Goal: Task Accomplishment & Management: Use online tool/utility

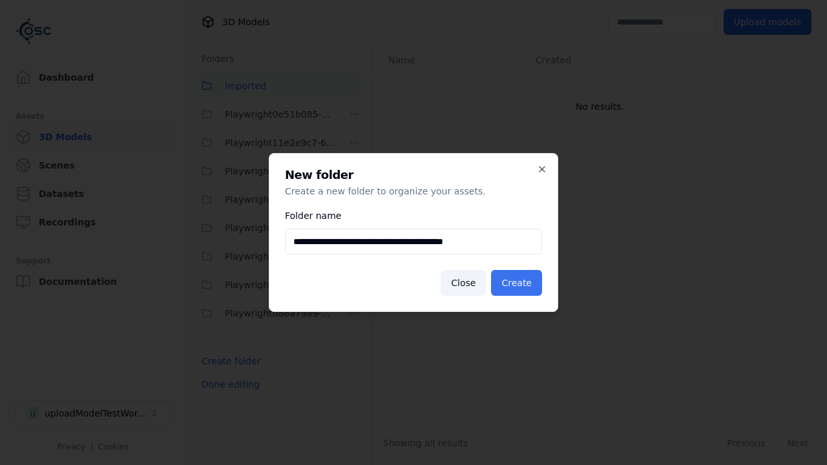
type input "**********"
click at [518, 283] on button "Create" at bounding box center [516, 283] width 51 height 26
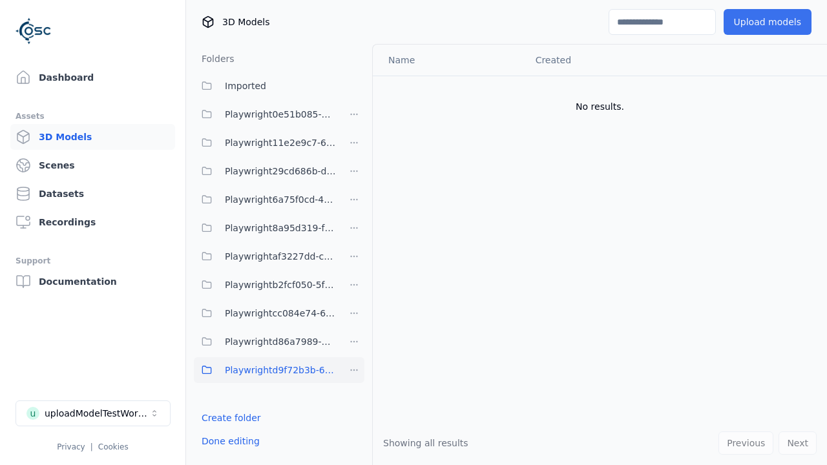
click at [770, 22] on button "Upload models" at bounding box center [768, 22] width 88 height 26
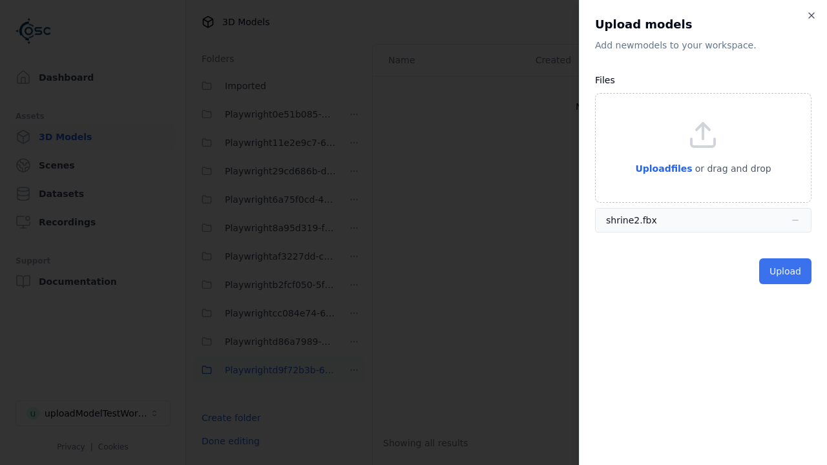
click at [786, 271] on button "Upload" at bounding box center [785, 271] width 52 height 26
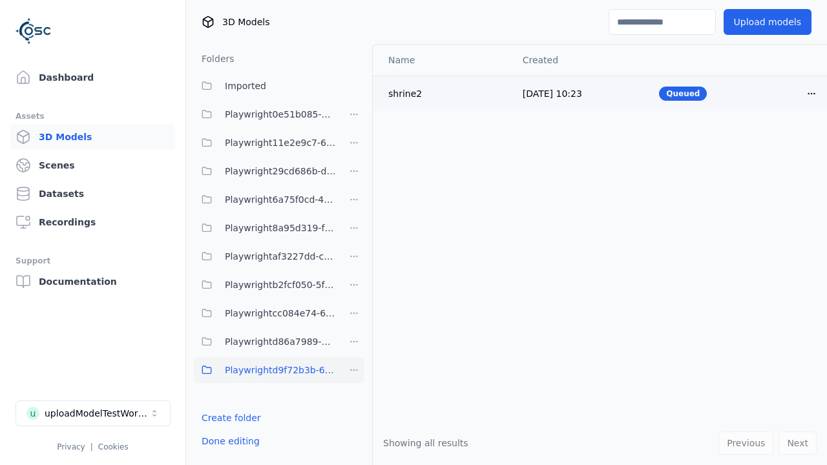
click at [812, 93] on html "Support Dashboard Assets 3D Models Scenes Datasets Recordings Support Documenta…" at bounding box center [413, 232] width 827 height 465
click at [783, 143] on div "Delete" at bounding box center [783, 143] width 76 height 21
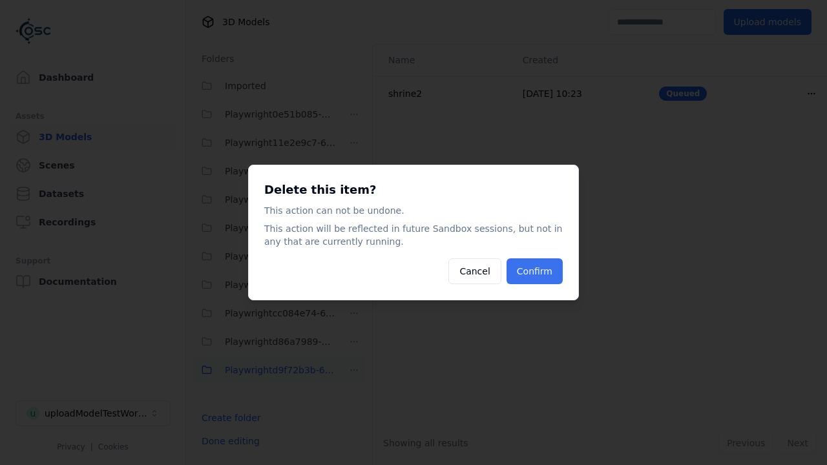
click at [536, 271] on button "Confirm" at bounding box center [535, 271] width 56 height 26
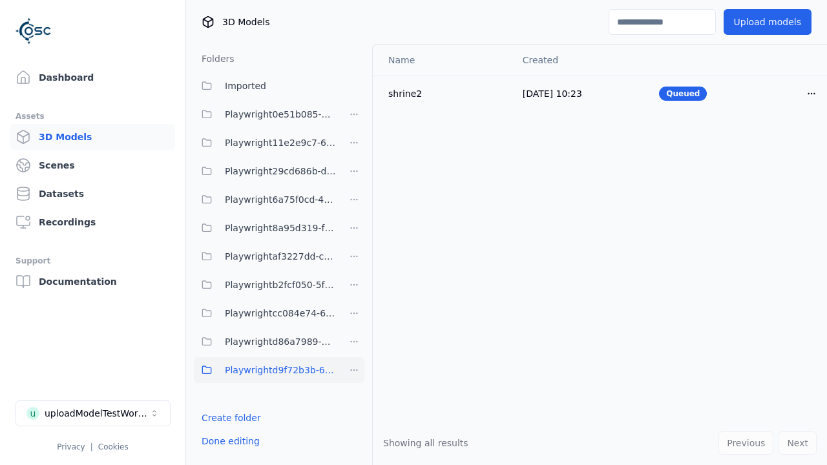
click at [354, 370] on html "Support Dashboard Assets 3D Models Scenes Datasets Recordings Support Documenta…" at bounding box center [413, 232] width 827 height 465
